Goal: Transaction & Acquisition: Purchase product/service

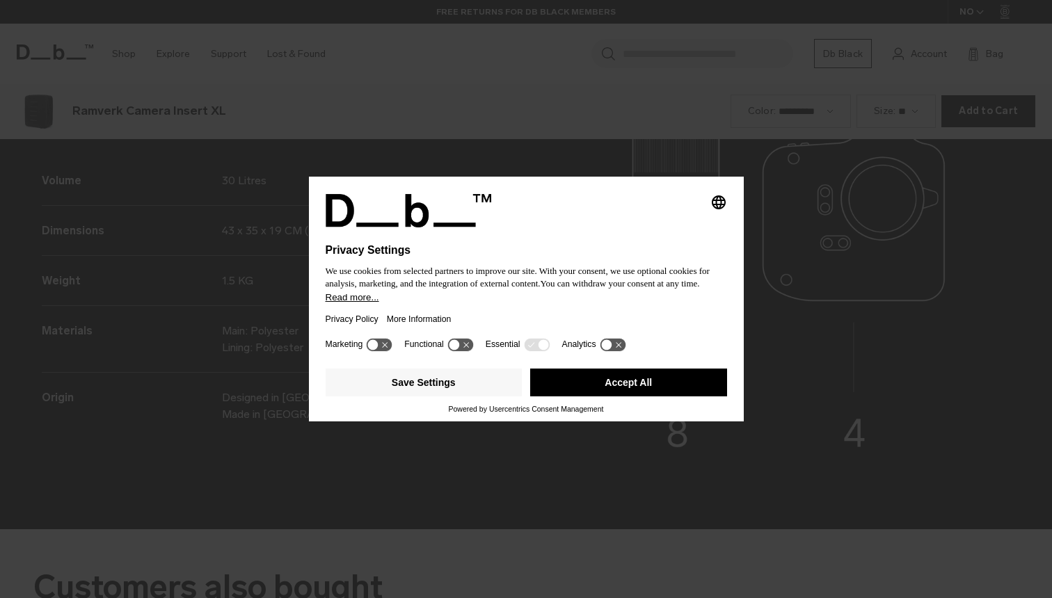
scroll to position [1794, 0]
